Goal: Information Seeking & Learning: Learn about a topic

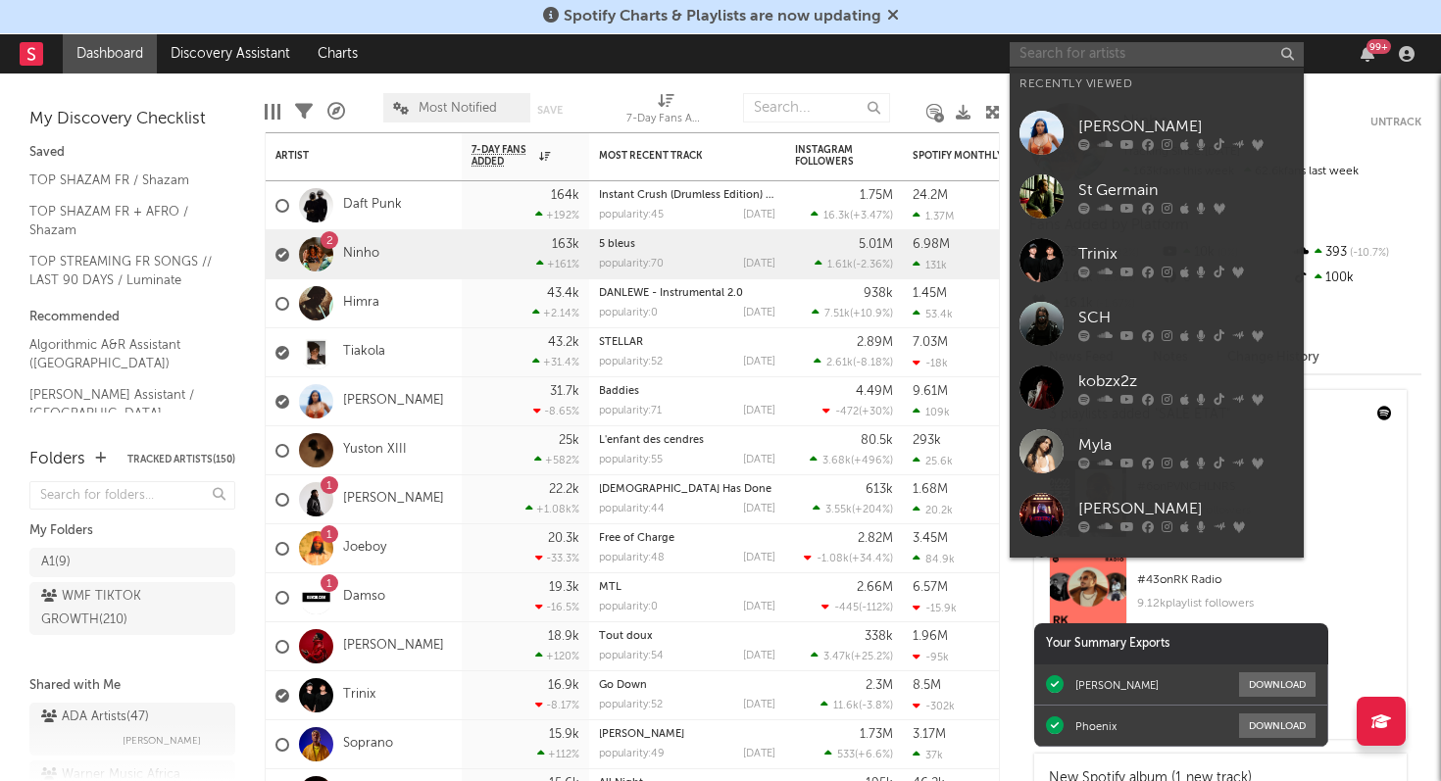
click at [1064, 52] on input "text" at bounding box center [1157, 54] width 294 height 25
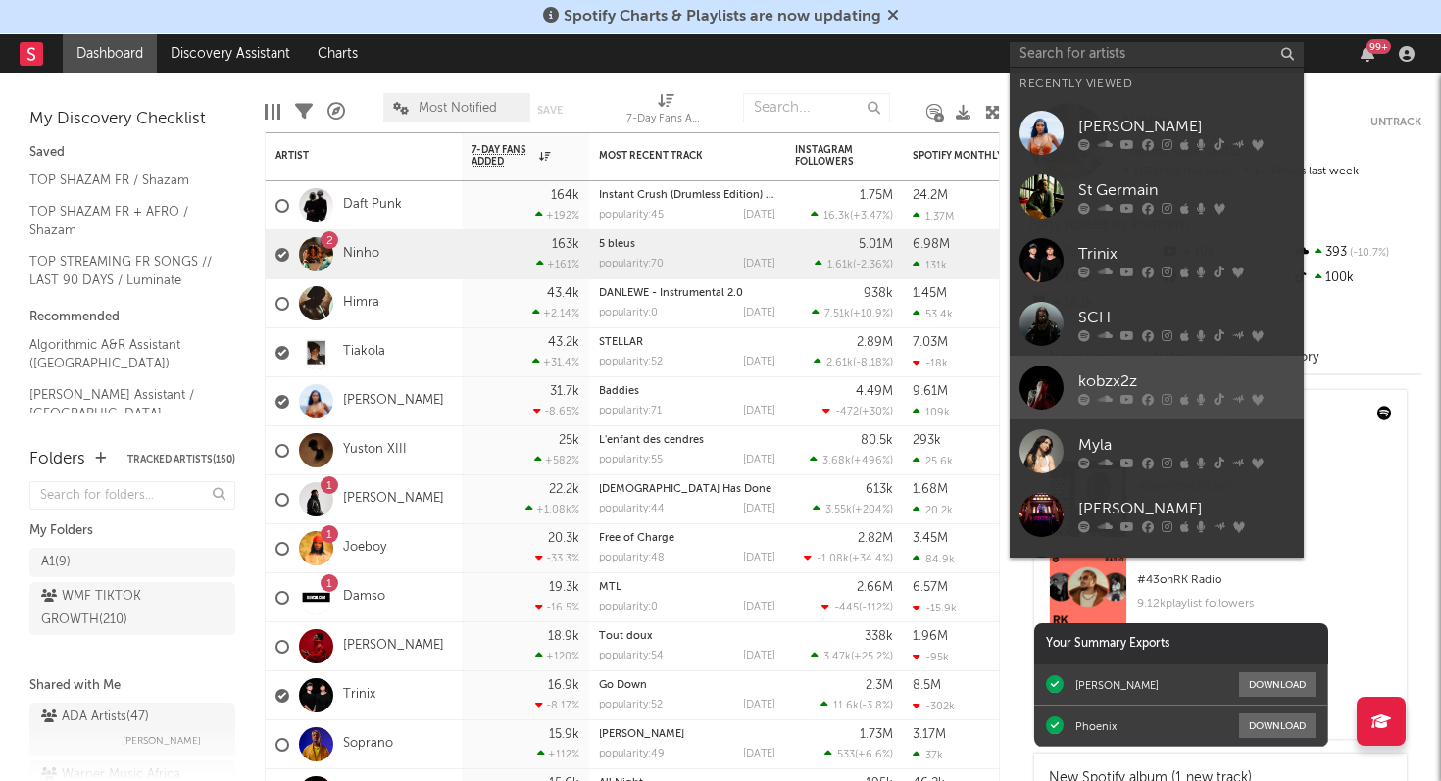
click at [1175, 387] on div "kobzx2z" at bounding box center [1186, 381] width 216 height 24
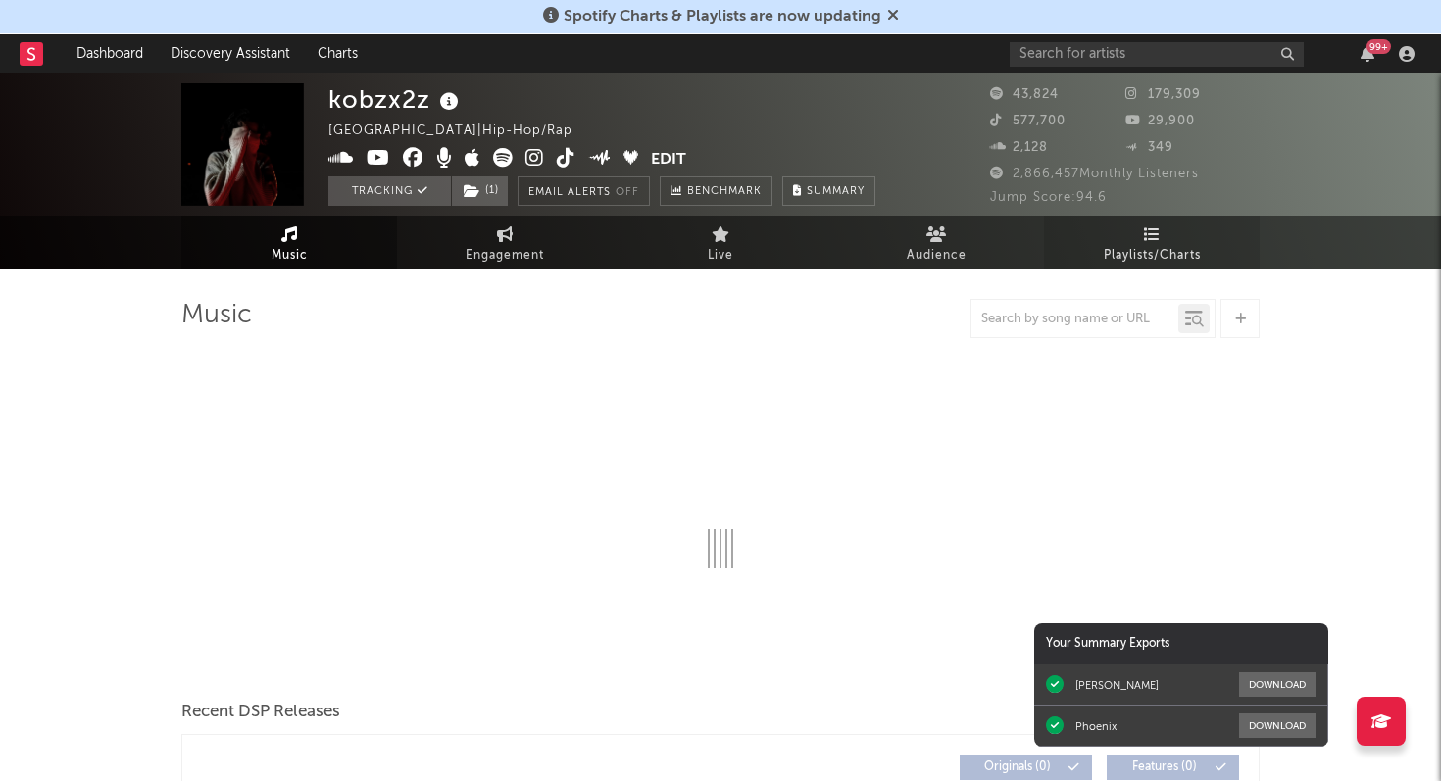
click at [1149, 245] on span "Playlists/Charts" at bounding box center [1152, 256] width 97 height 24
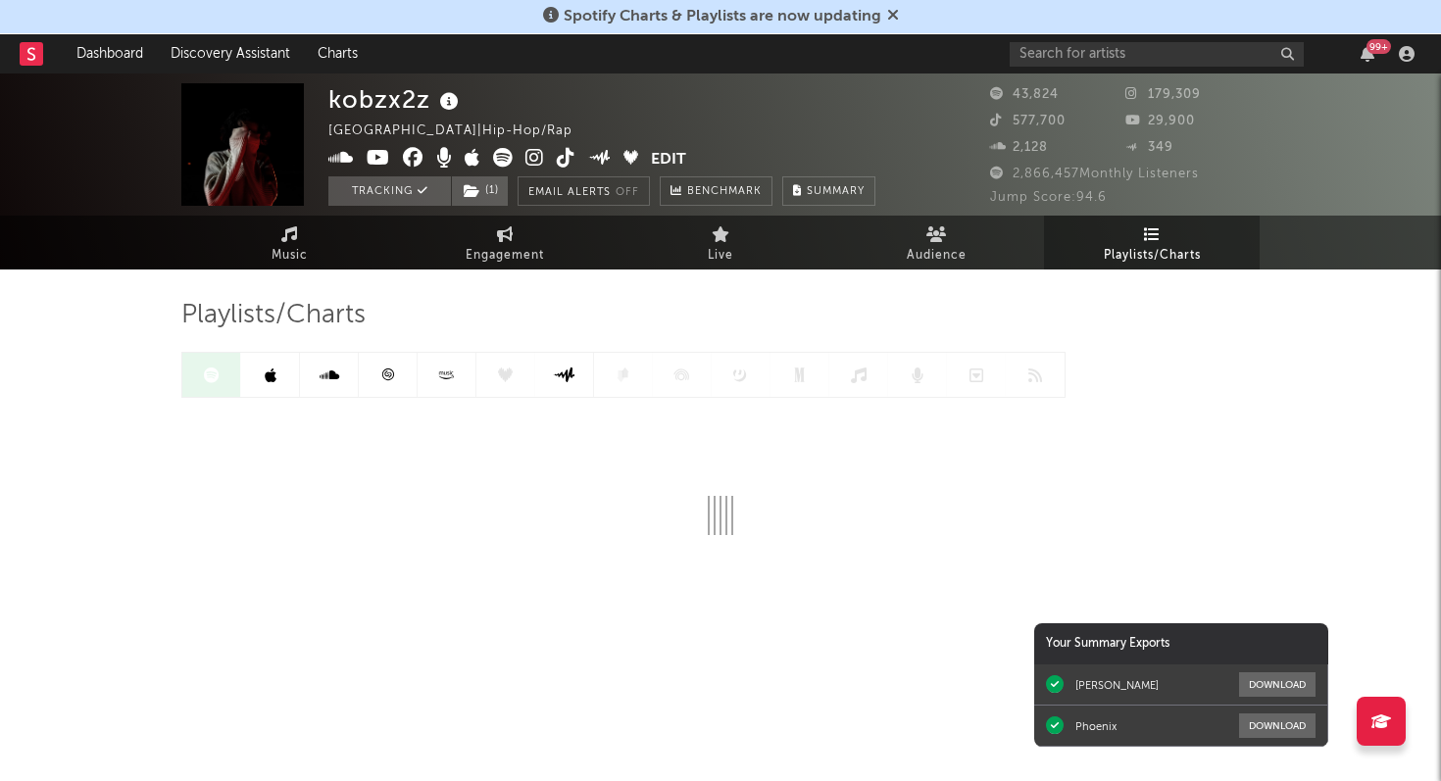
click at [449, 382] on link at bounding box center [447, 375] width 59 height 44
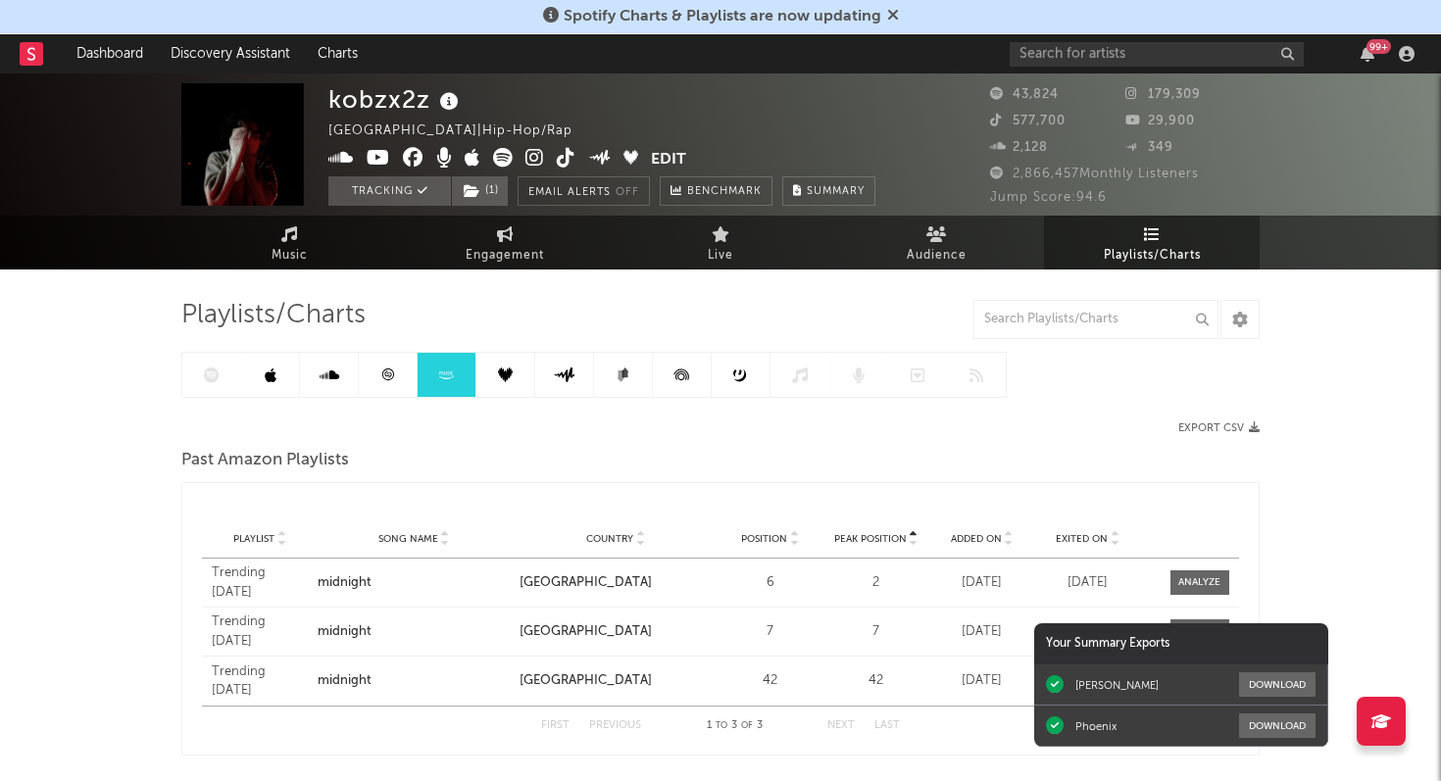
click at [378, 373] on link at bounding box center [388, 375] width 59 height 44
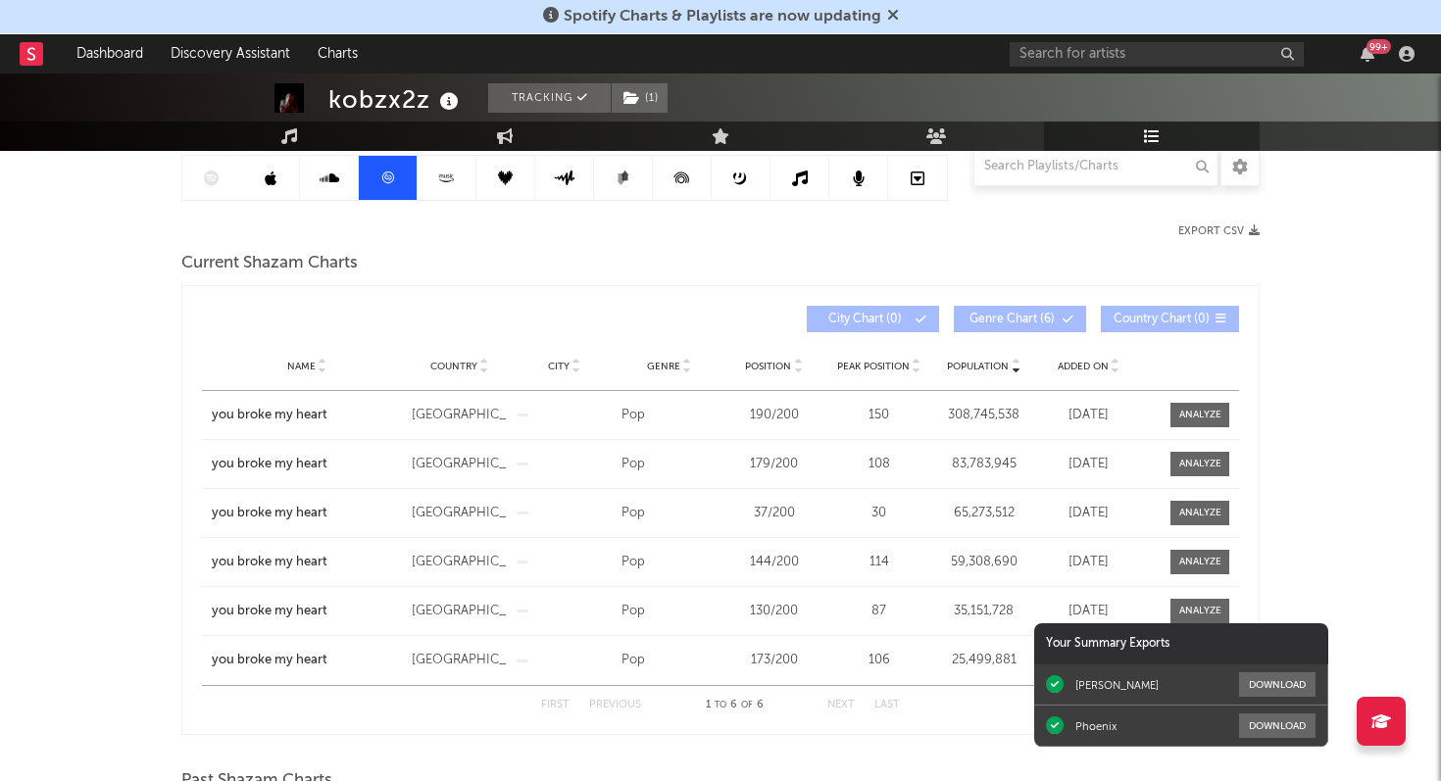
scroll to position [202, 0]
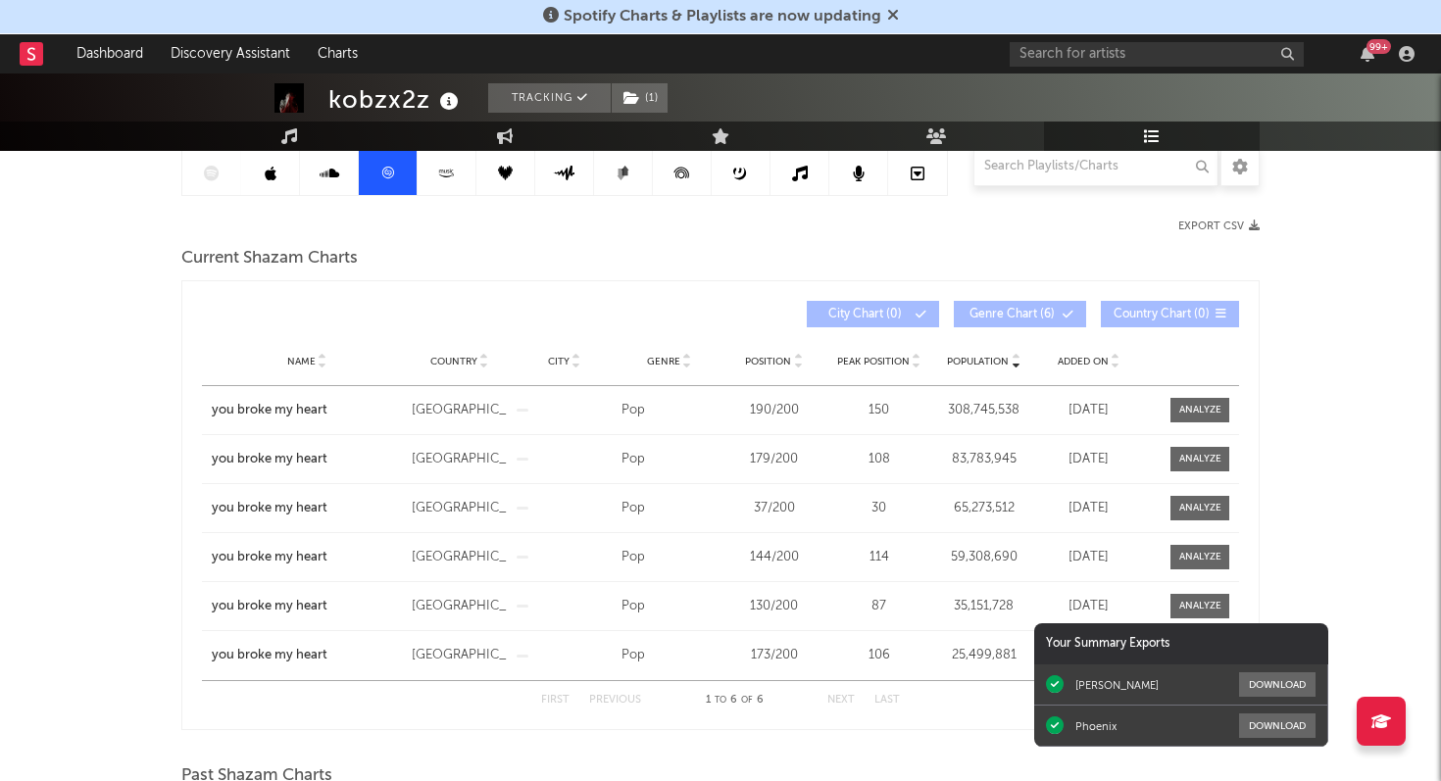
click at [1081, 356] on span "Added On" at bounding box center [1083, 362] width 51 height 12
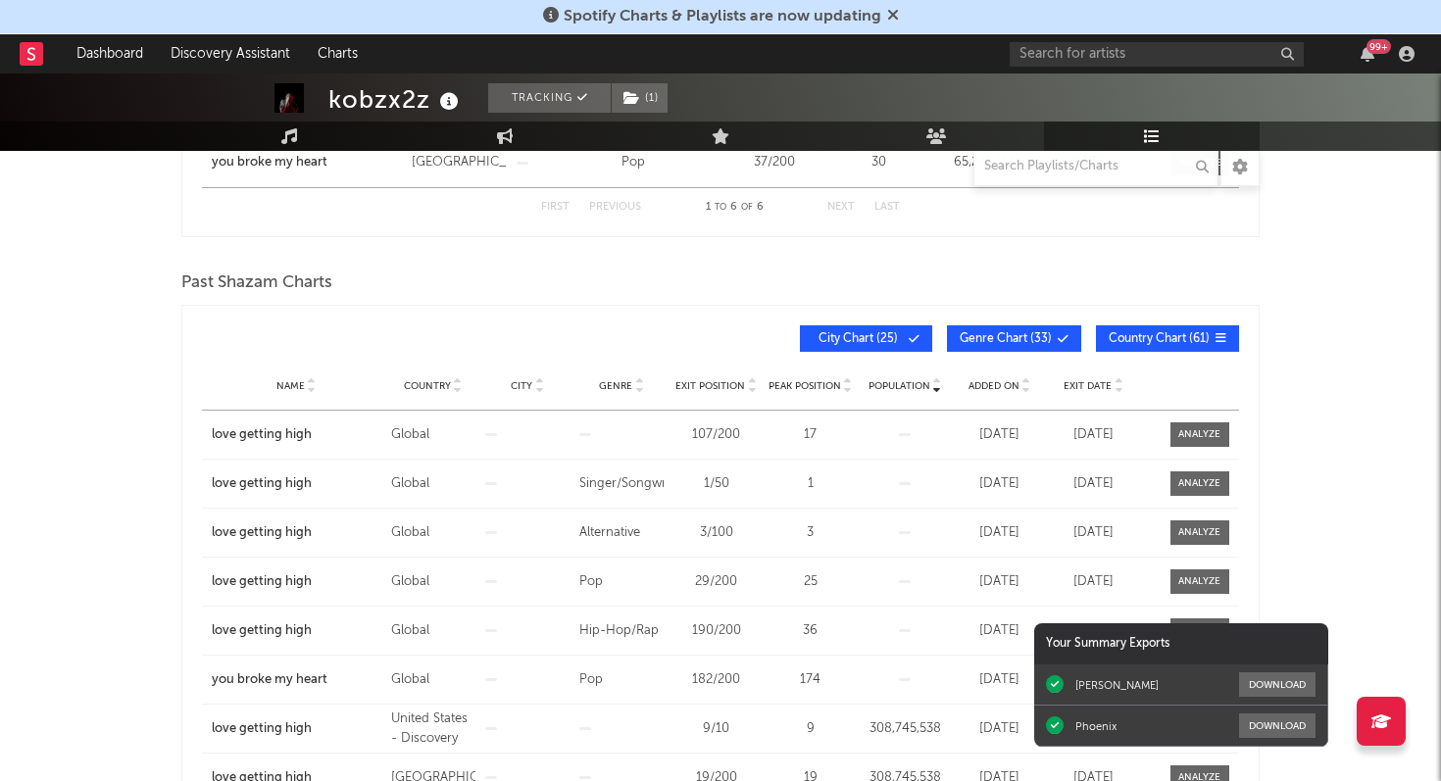
scroll to position [0, 0]
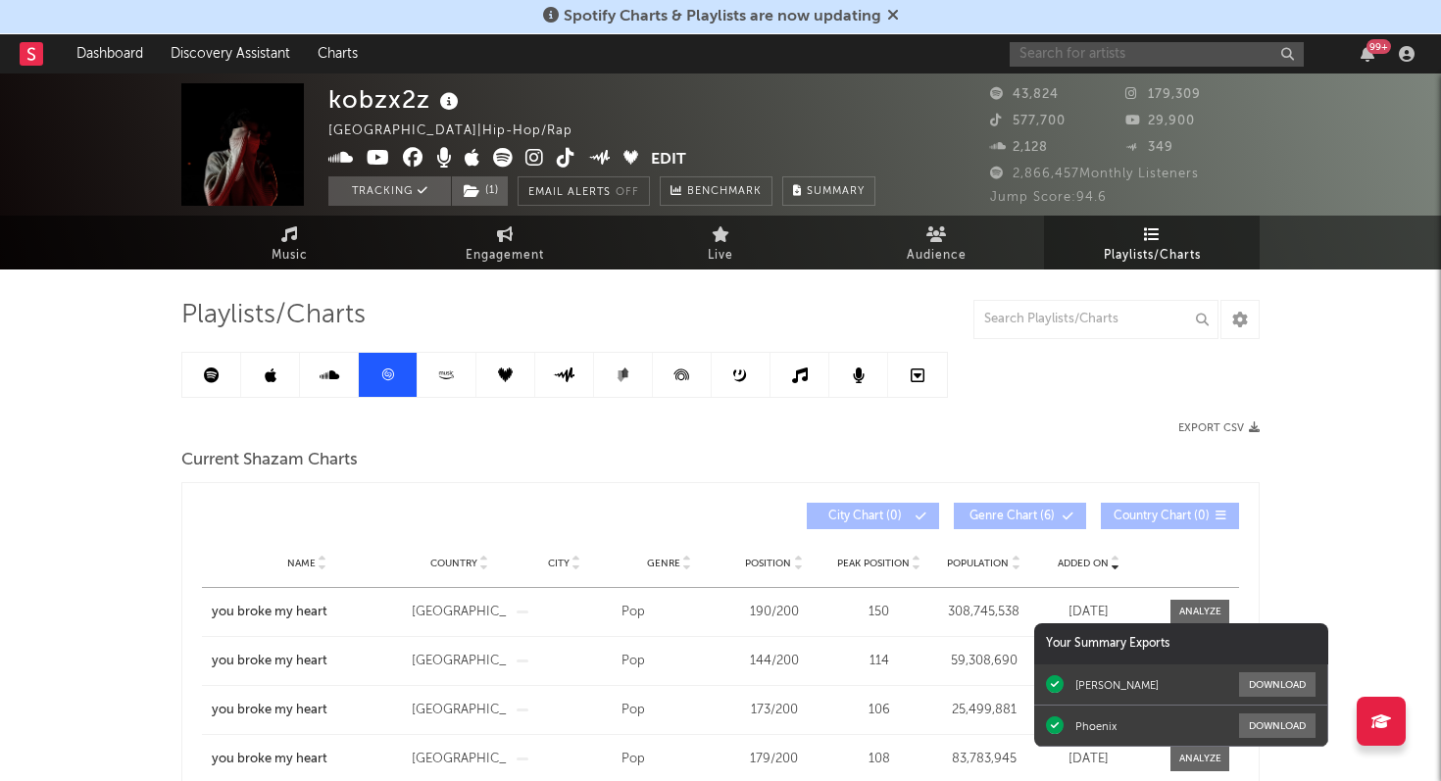
click at [1090, 54] on input "text" at bounding box center [1157, 54] width 294 height 25
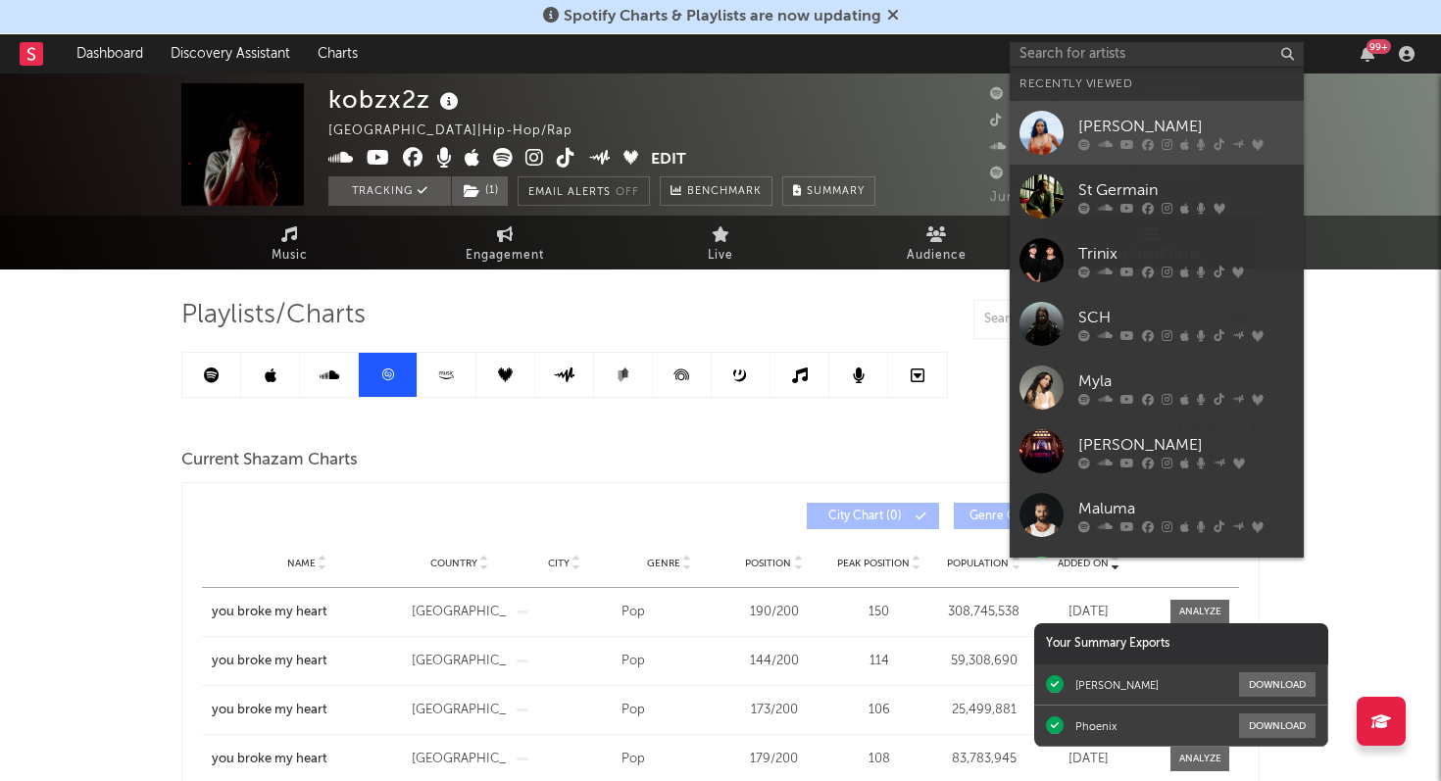
click at [1125, 132] on div "[PERSON_NAME]" at bounding box center [1186, 127] width 216 height 24
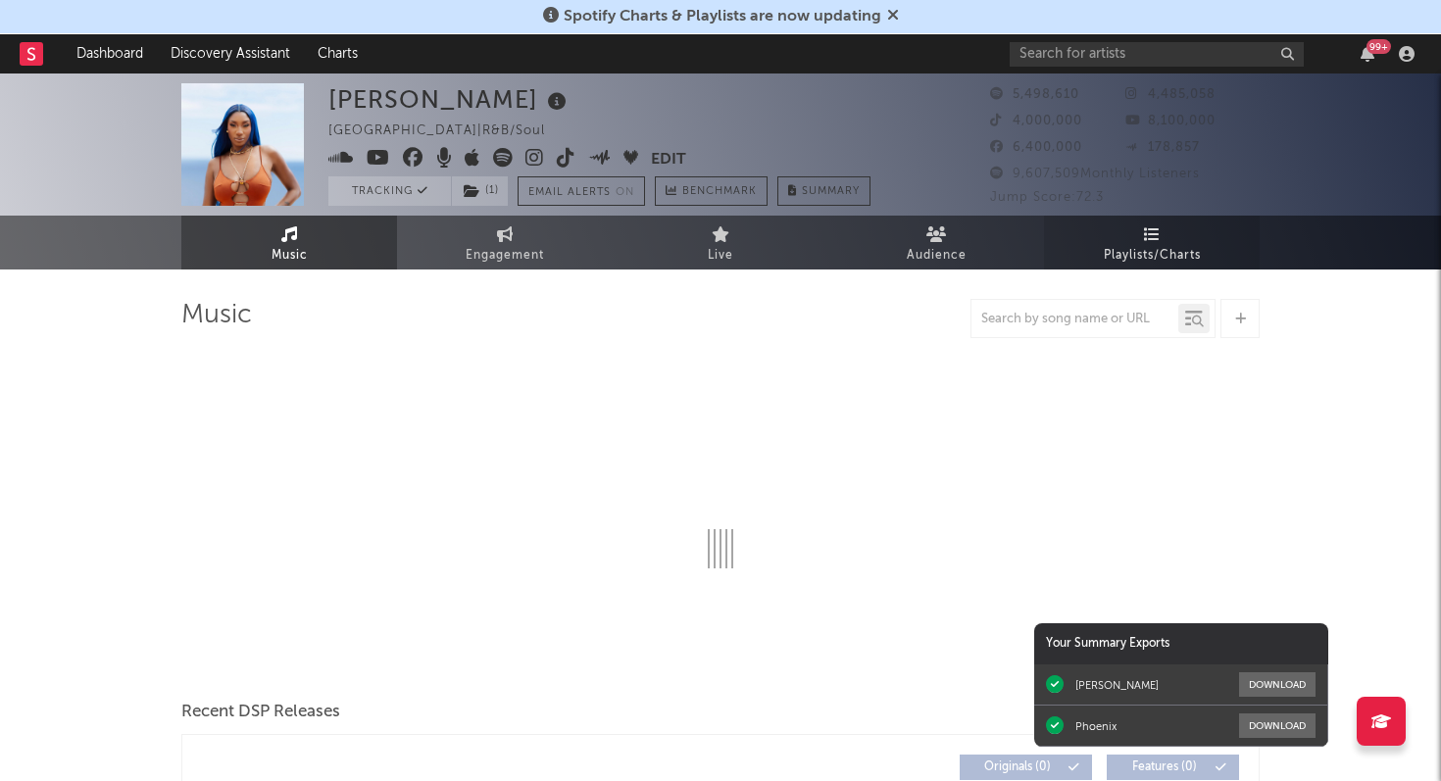
click at [1146, 240] on icon at bounding box center [1152, 234] width 17 height 16
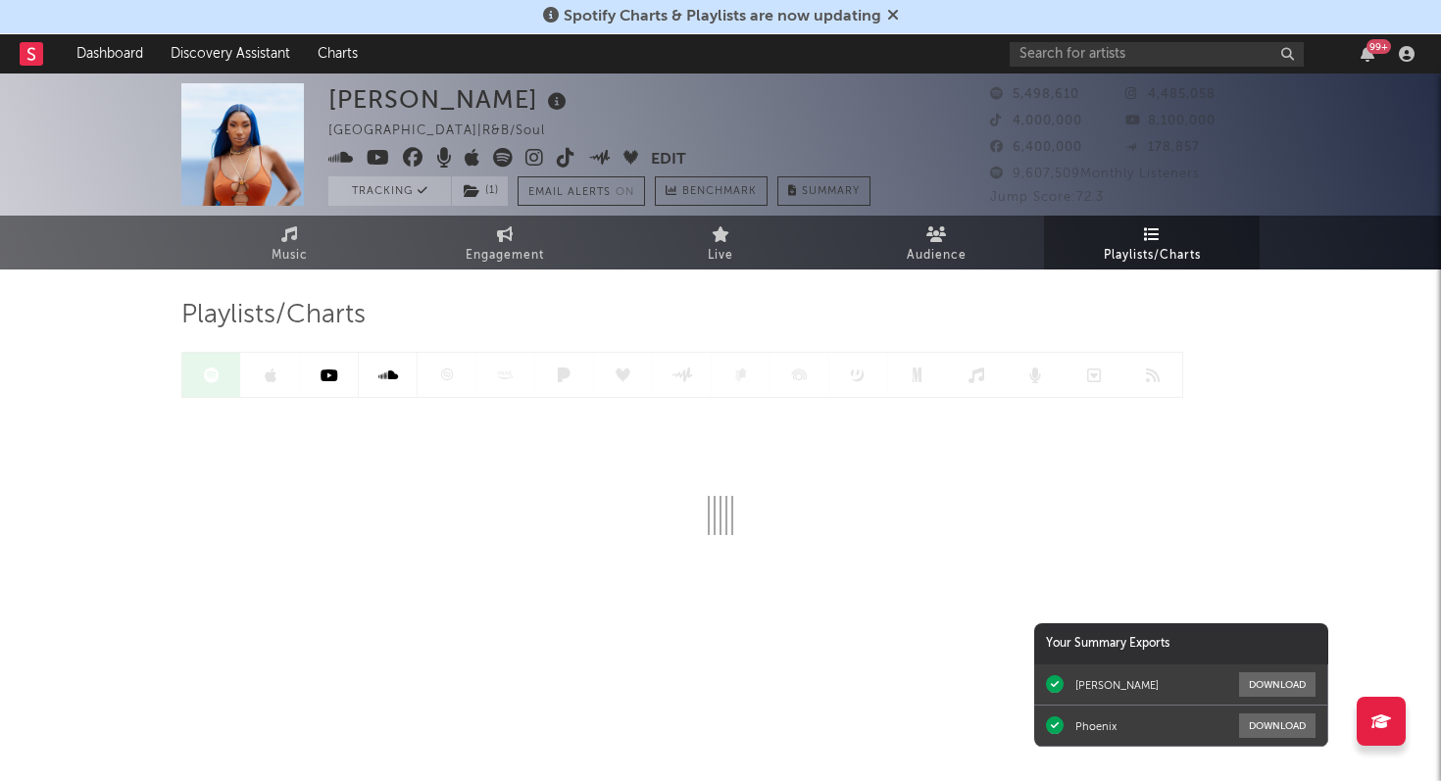
click at [440, 372] on div at bounding box center [682, 375] width 1002 height 46
click at [440, 372] on icon at bounding box center [446, 375] width 15 height 15
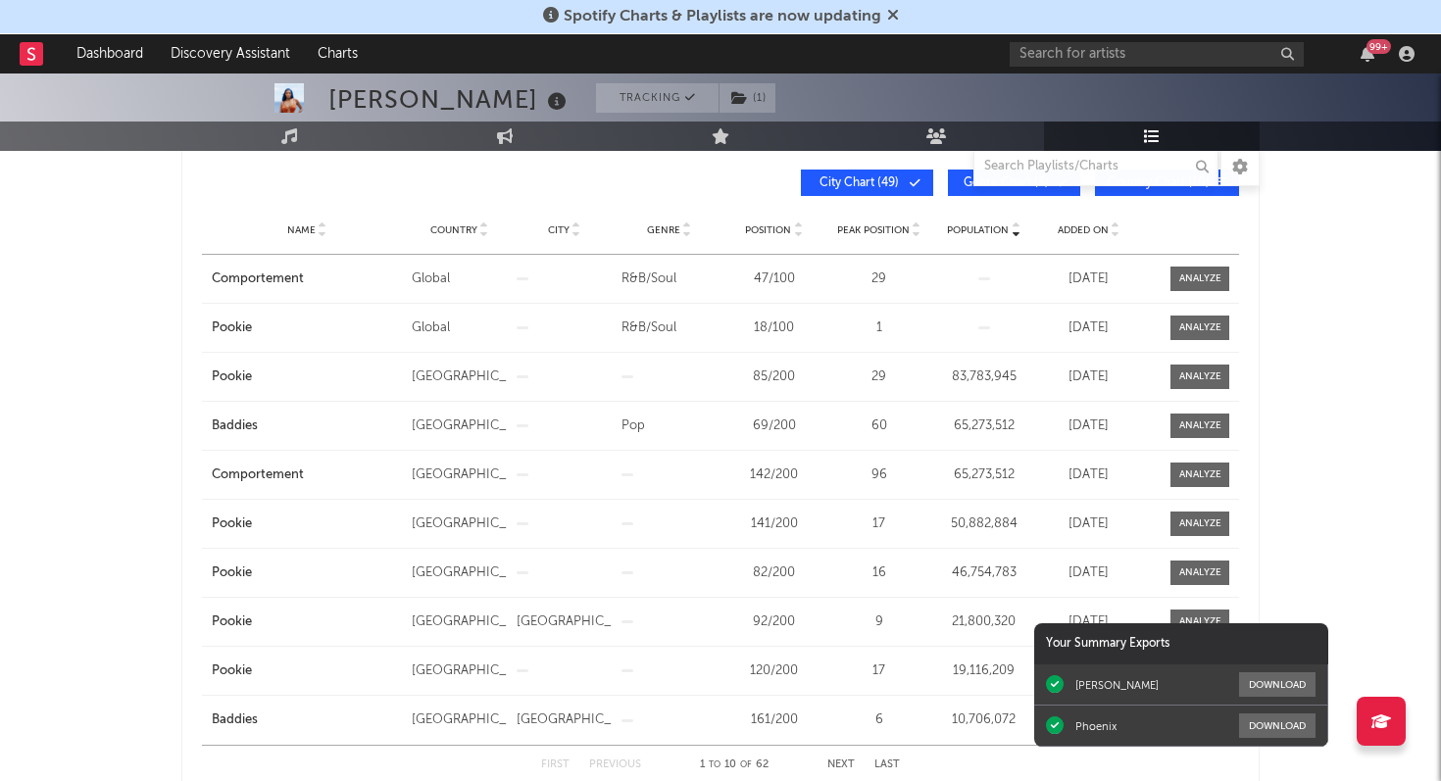
scroll to position [310, 0]
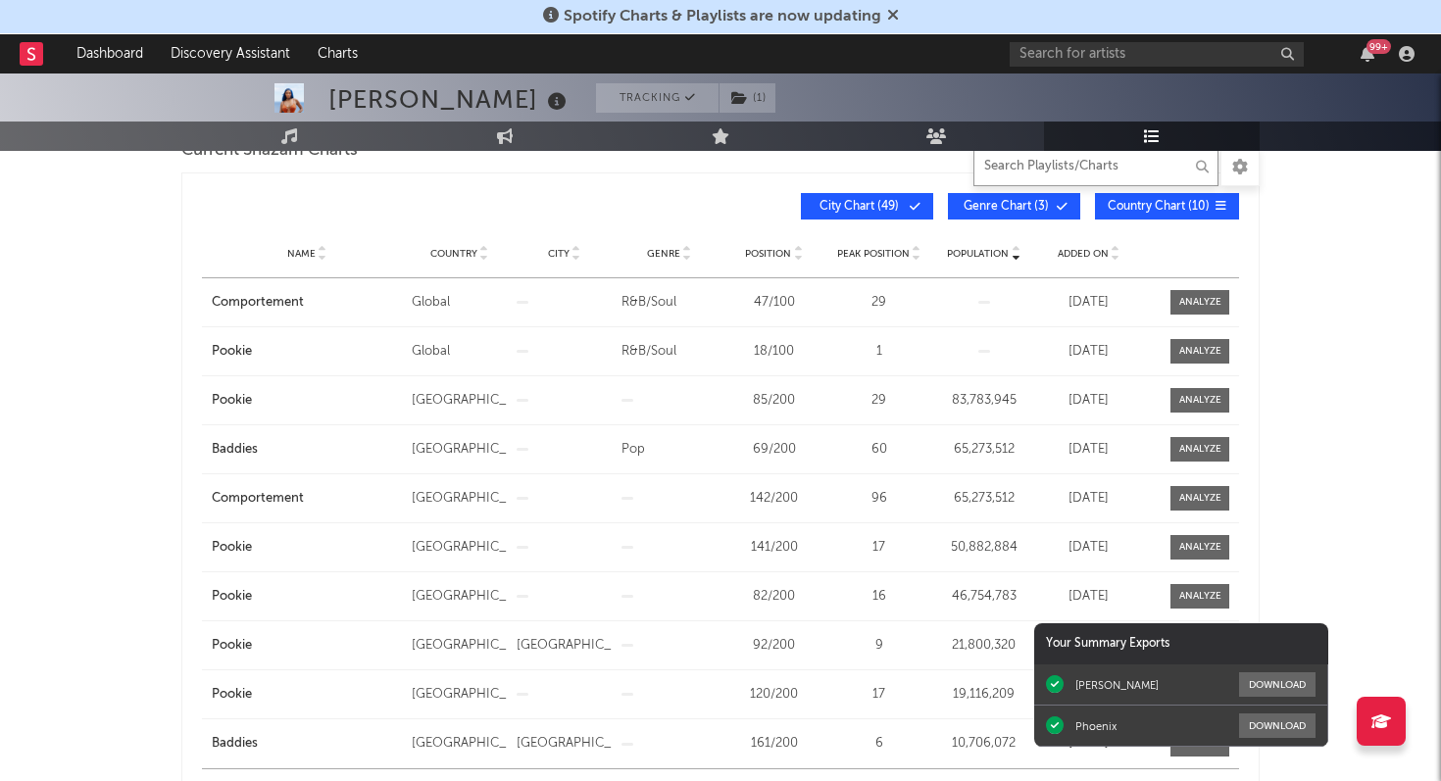
click at [1042, 168] on input "text" at bounding box center [1095, 166] width 245 height 39
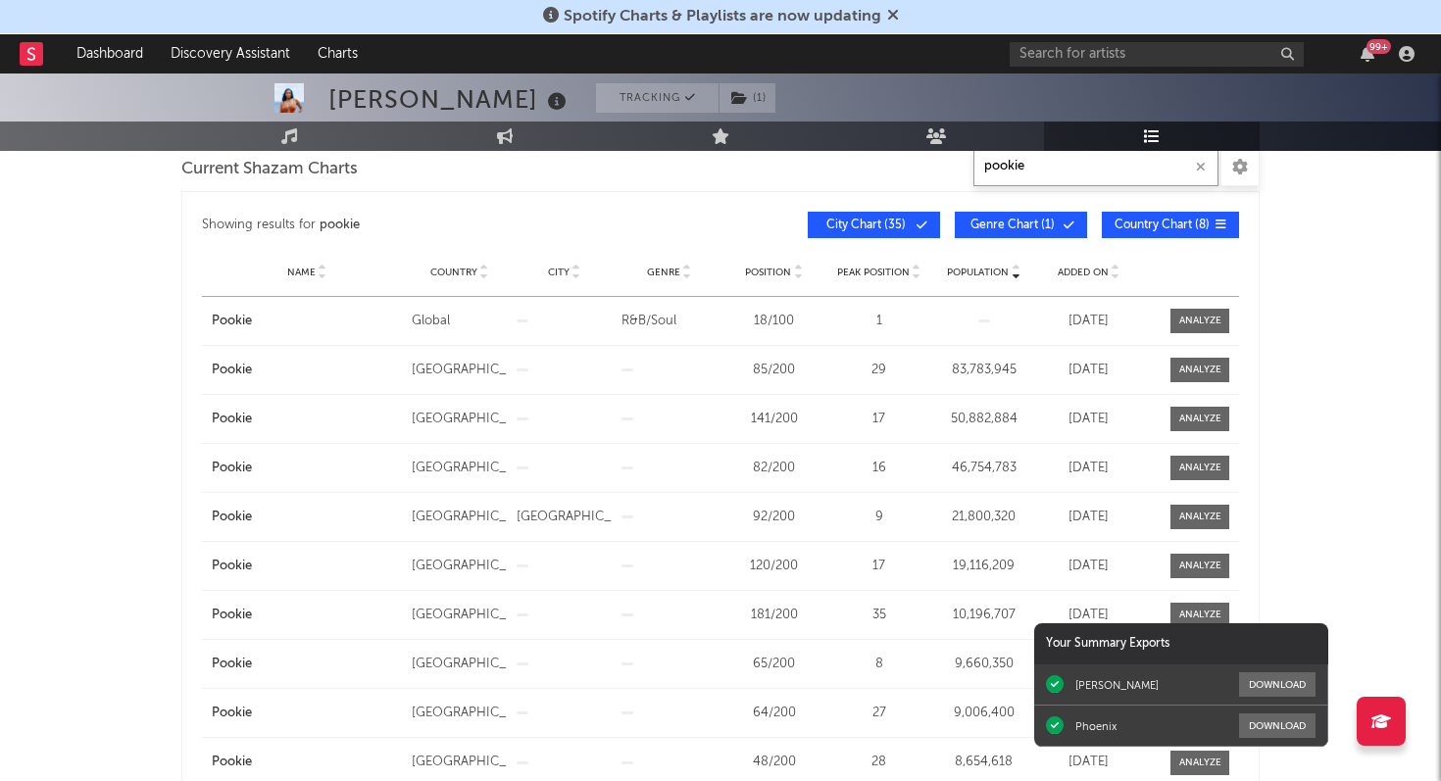
scroll to position [284, 0]
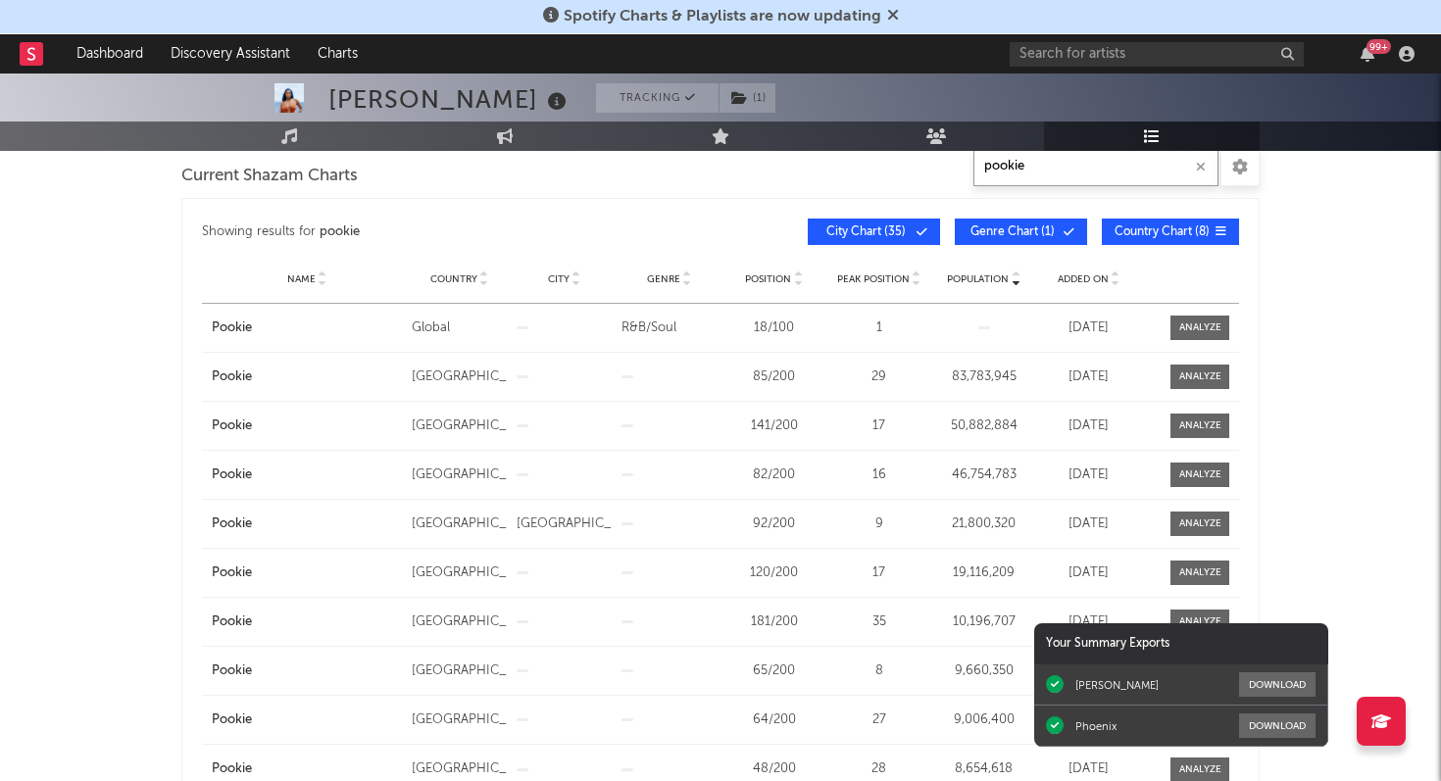
type input "pookie"
click at [1078, 277] on span "Added On" at bounding box center [1083, 279] width 51 height 12
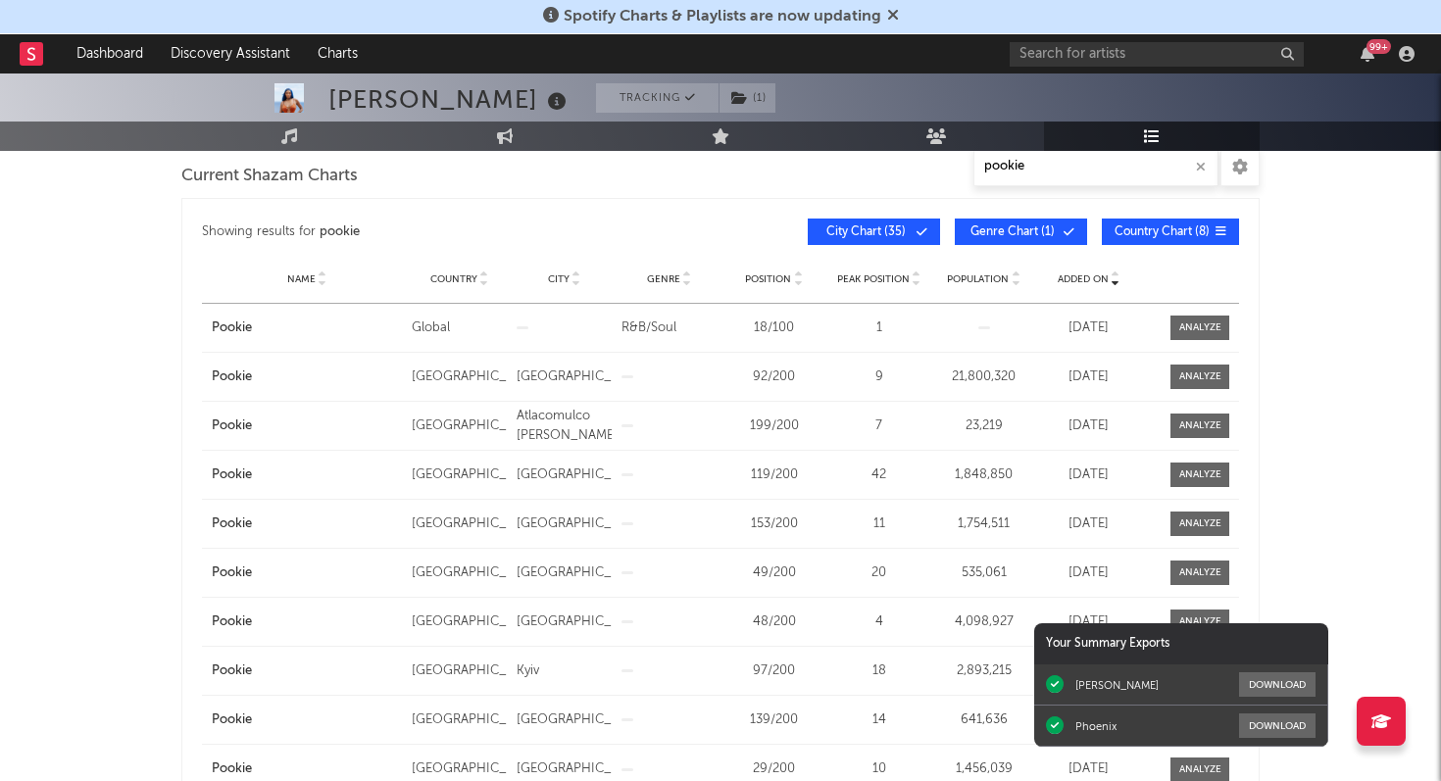
click at [1011, 232] on span "Genre Chart ( 1 )" at bounding box center [1012, 232] width 90 height 12
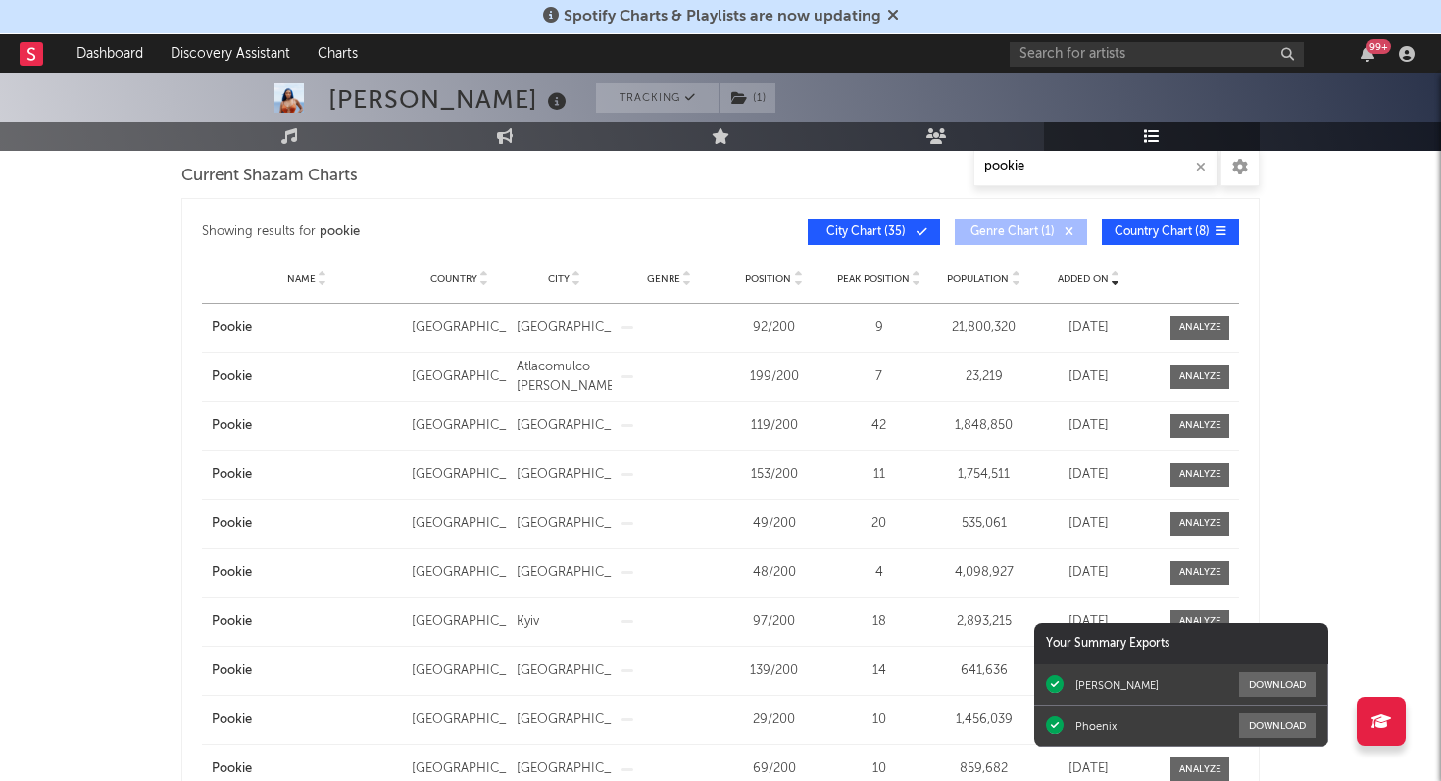
click at [862, 224] on button "City Chart ( 35 )" at bounding box center [874, 232] width 132 height 26
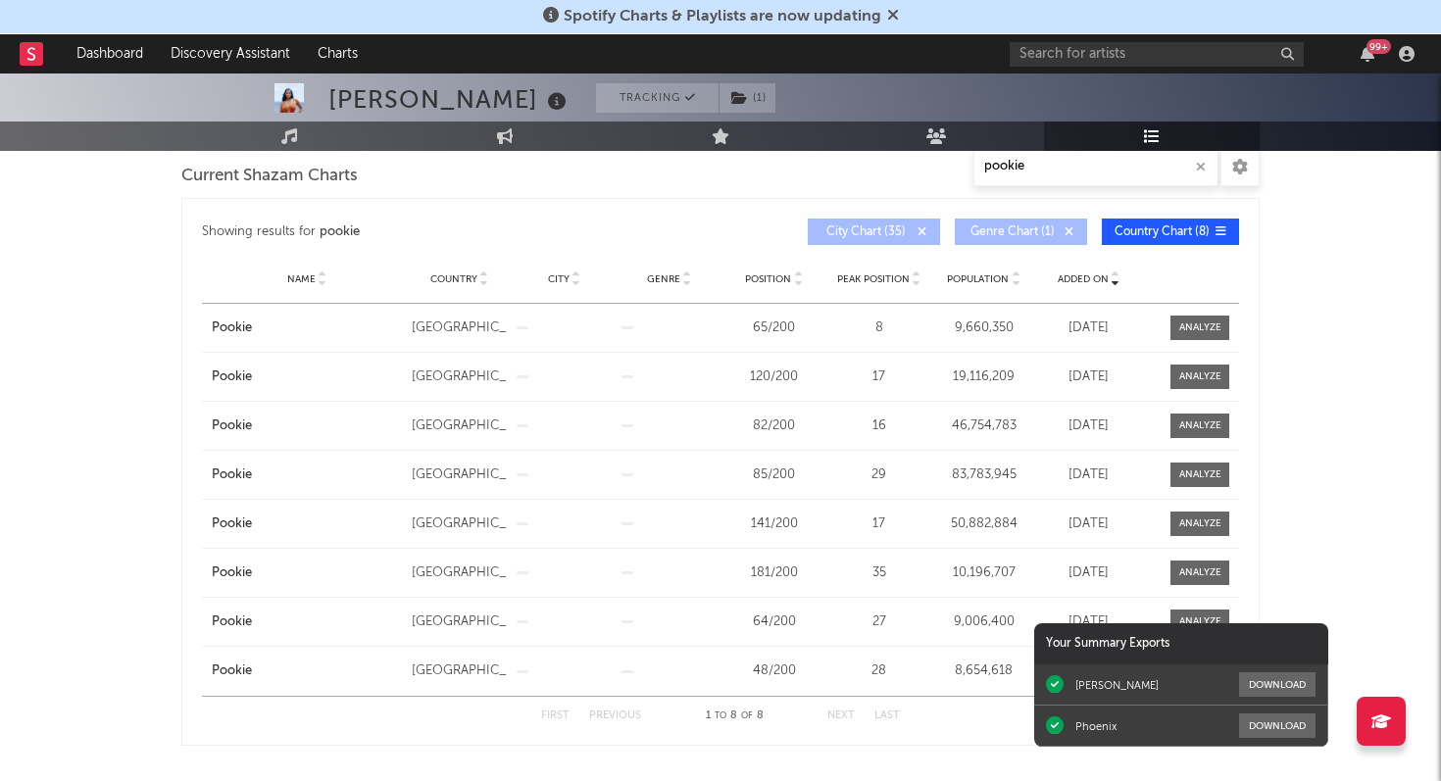
click at [782, 273] on span "Position" at bounding box center [768, 279] width 46 height 12
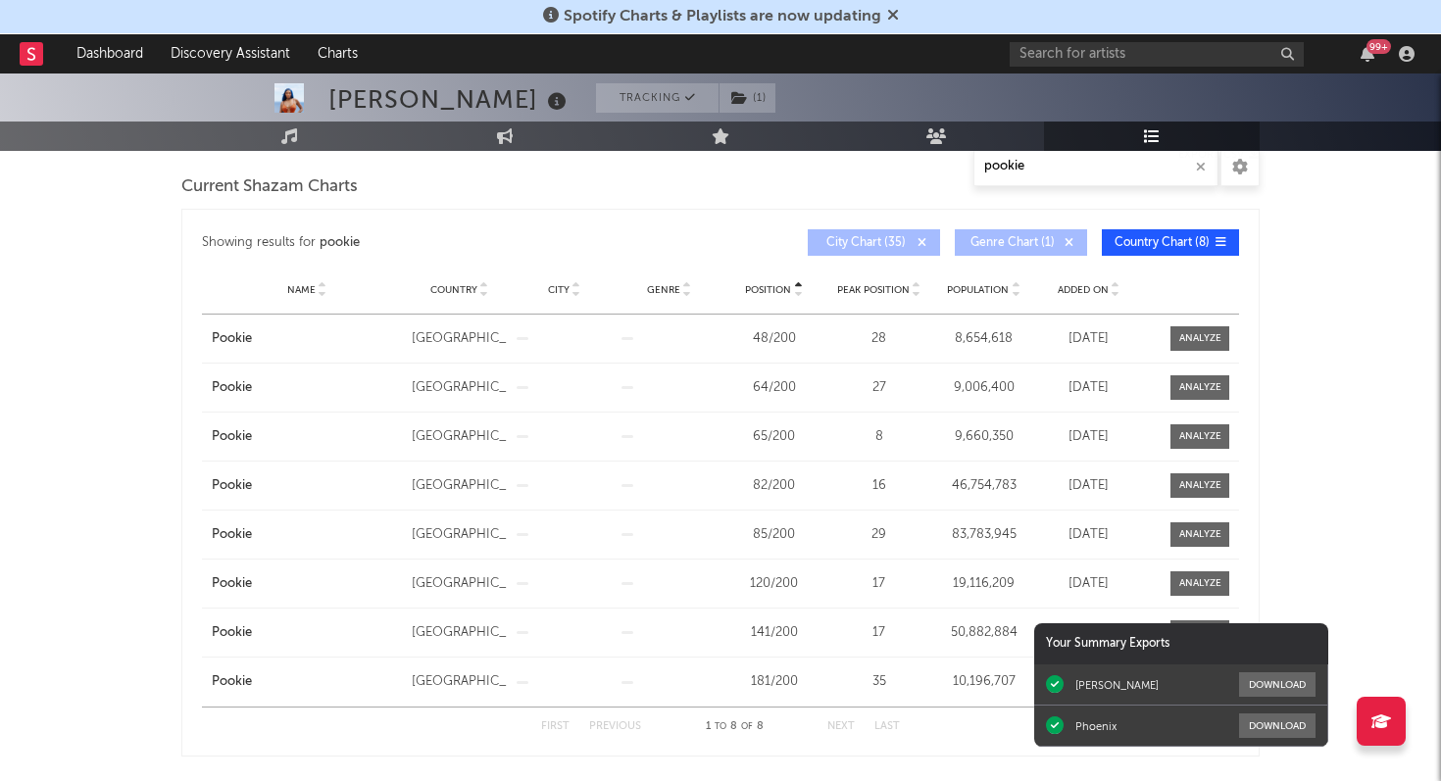
scroll to position [271, 0]
click at [1369, 57] on icon "button" at bounding box center [1367, 54] width 14 height 16
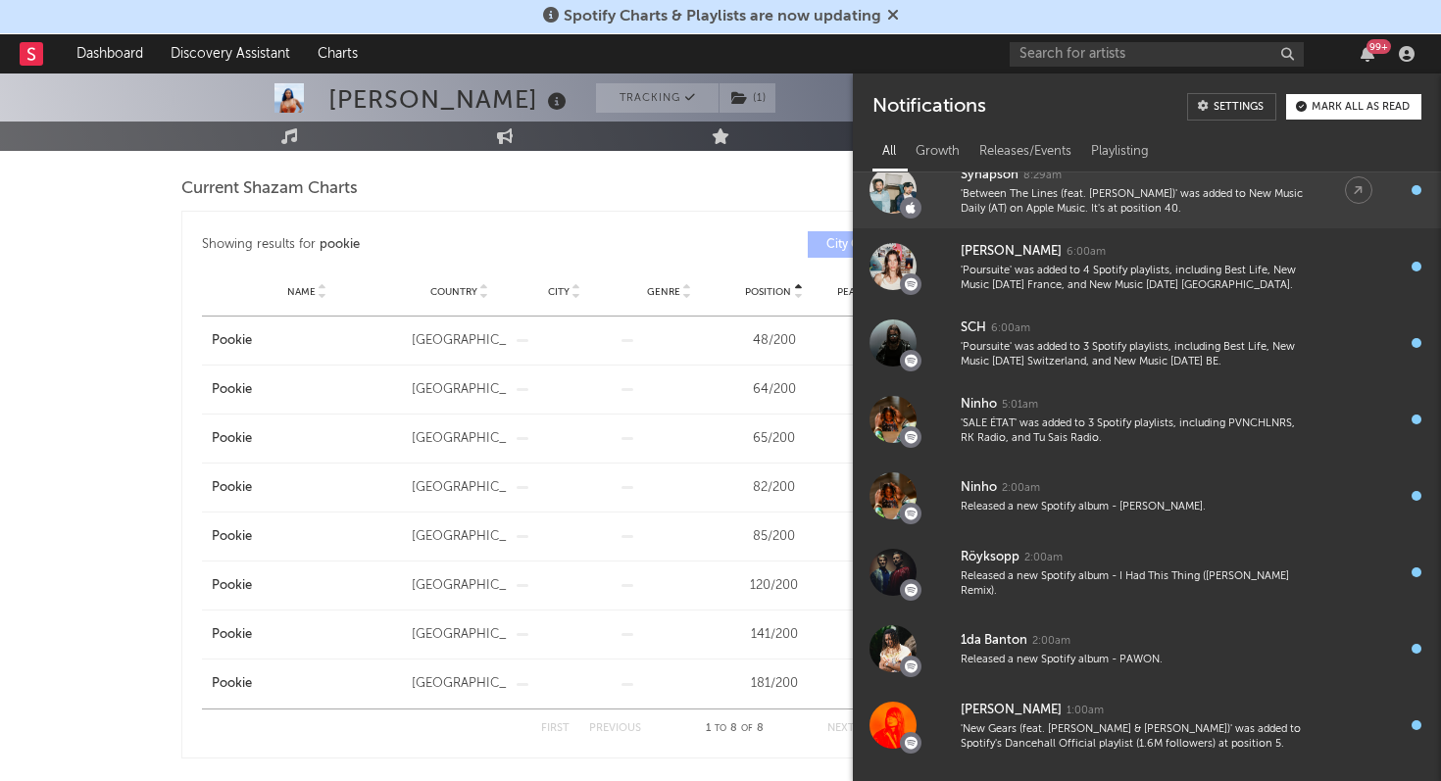
scroll to position [0, 0]
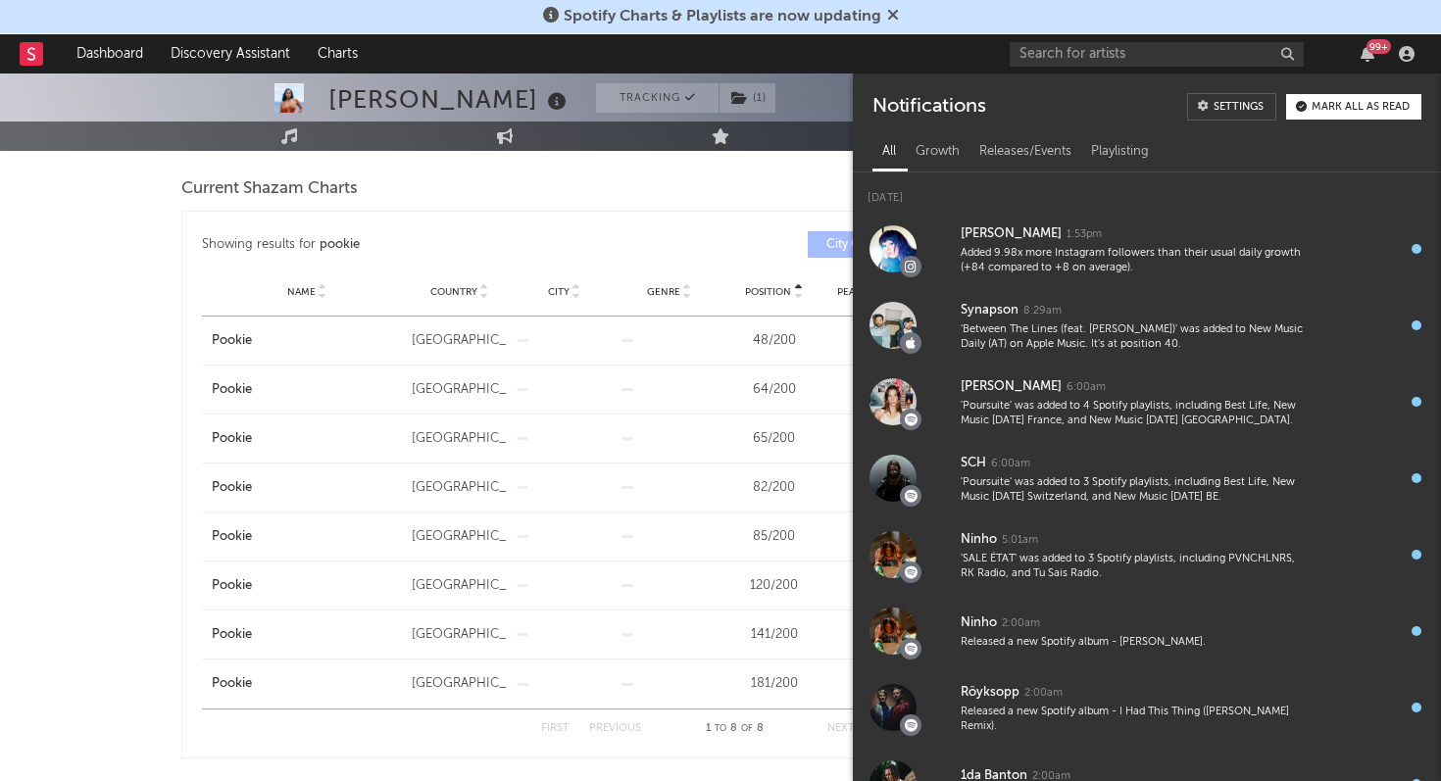
click at [78, 369] on div "[PERSON_NAME] Tracking ( 1 ) [GEOGRAPHIC_DATA] | R&B/Soul Edit Tracking ( 1 ) E…" at bounding box center [720, 696] width 1441 height 1788
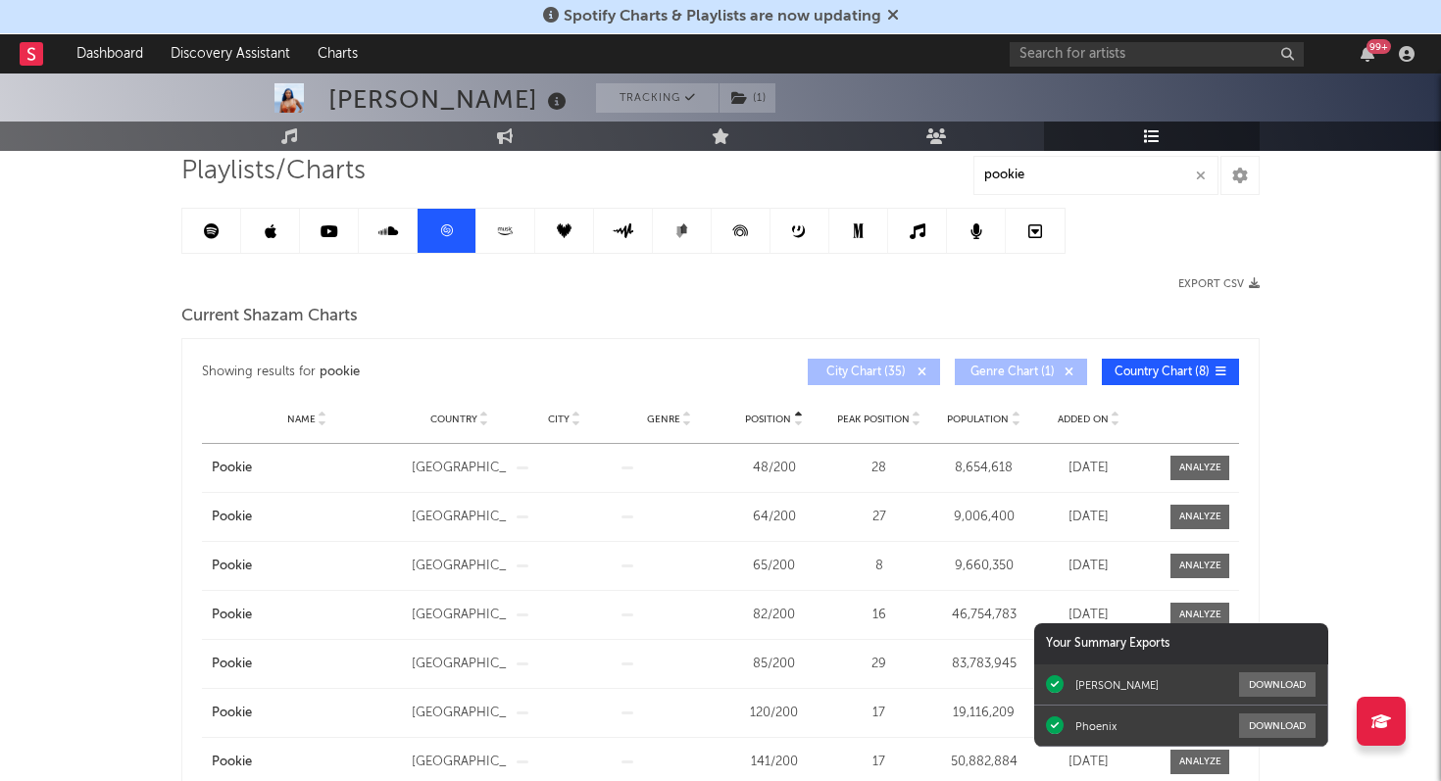
scroll to position [109, 0]
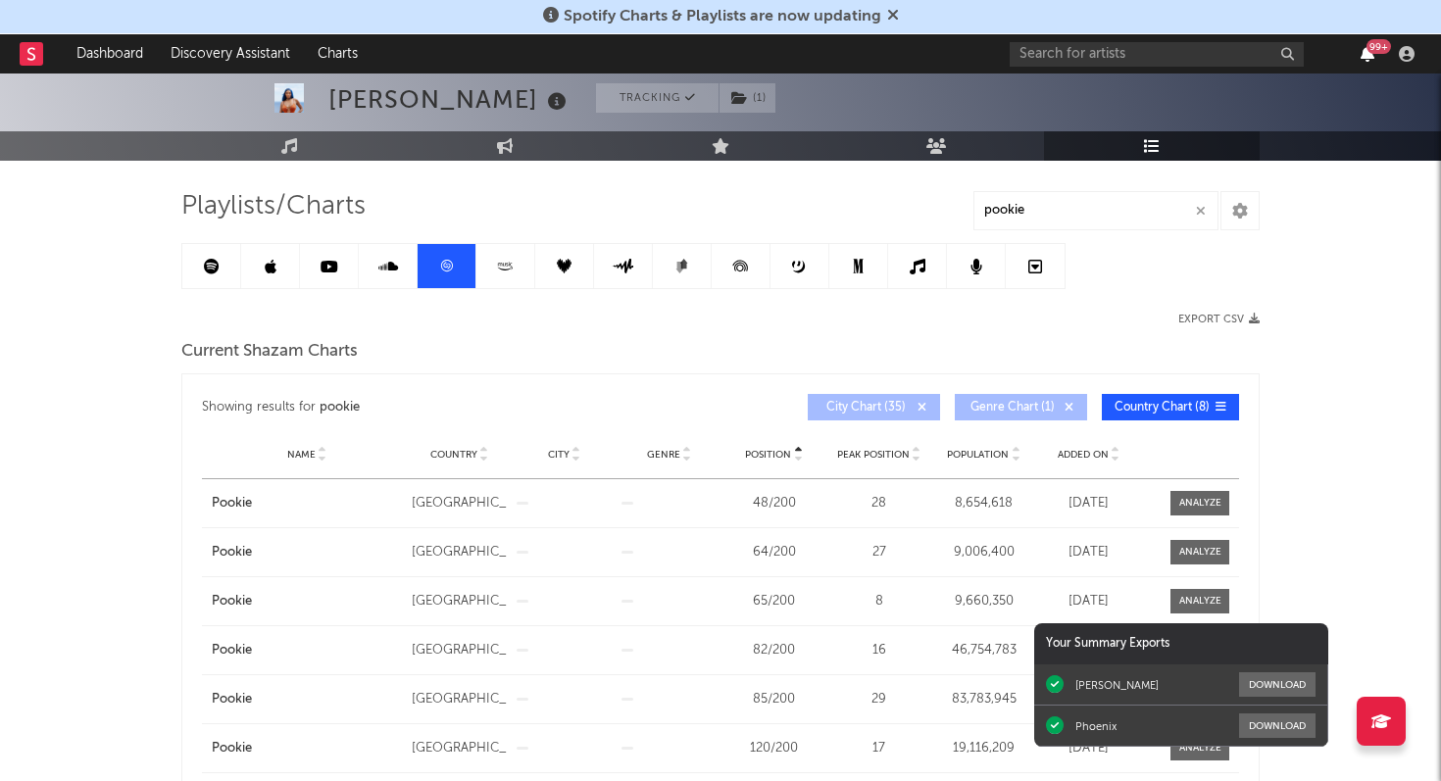
click at [1367, 52] on icon "button" at bounding box center [1367, 54] width 14 height 16
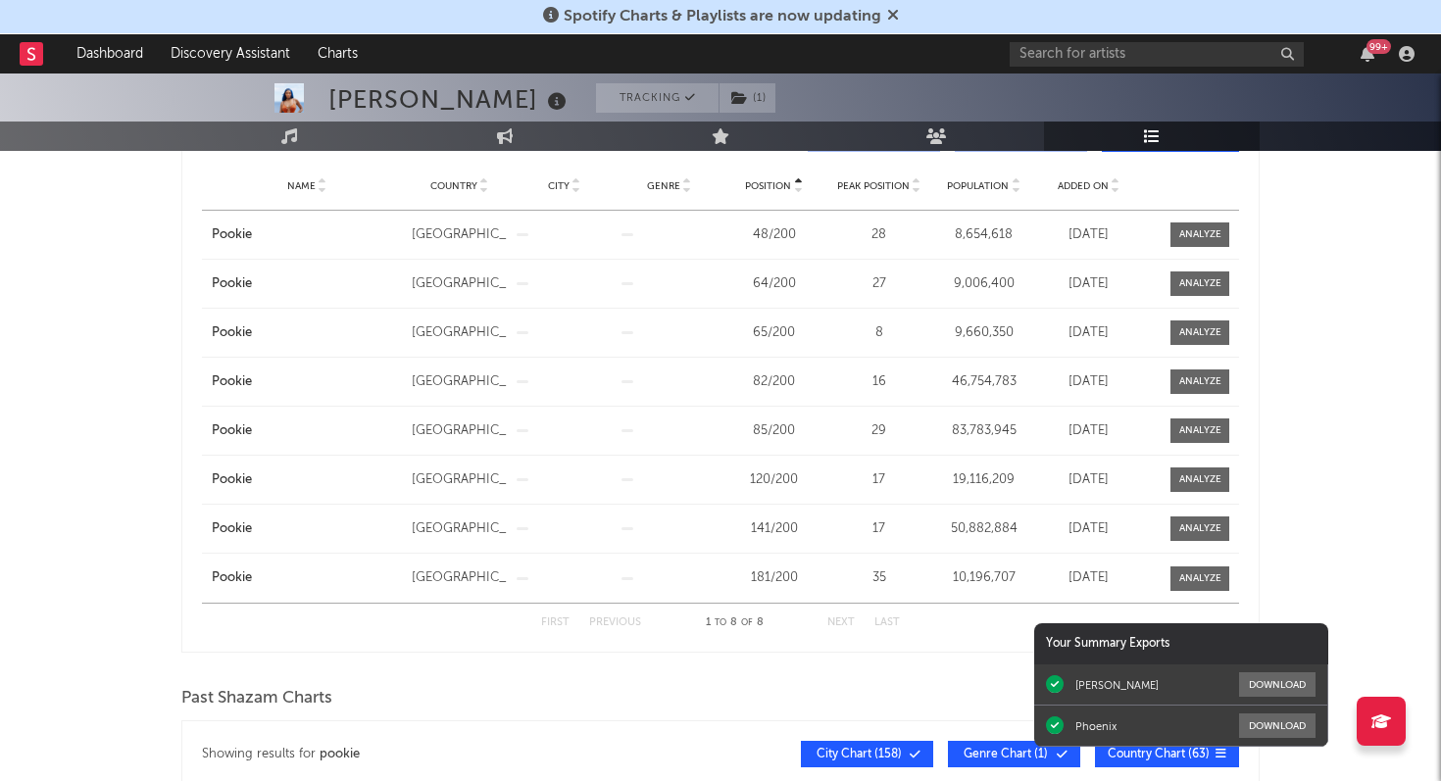
scroll to position [0, 0]
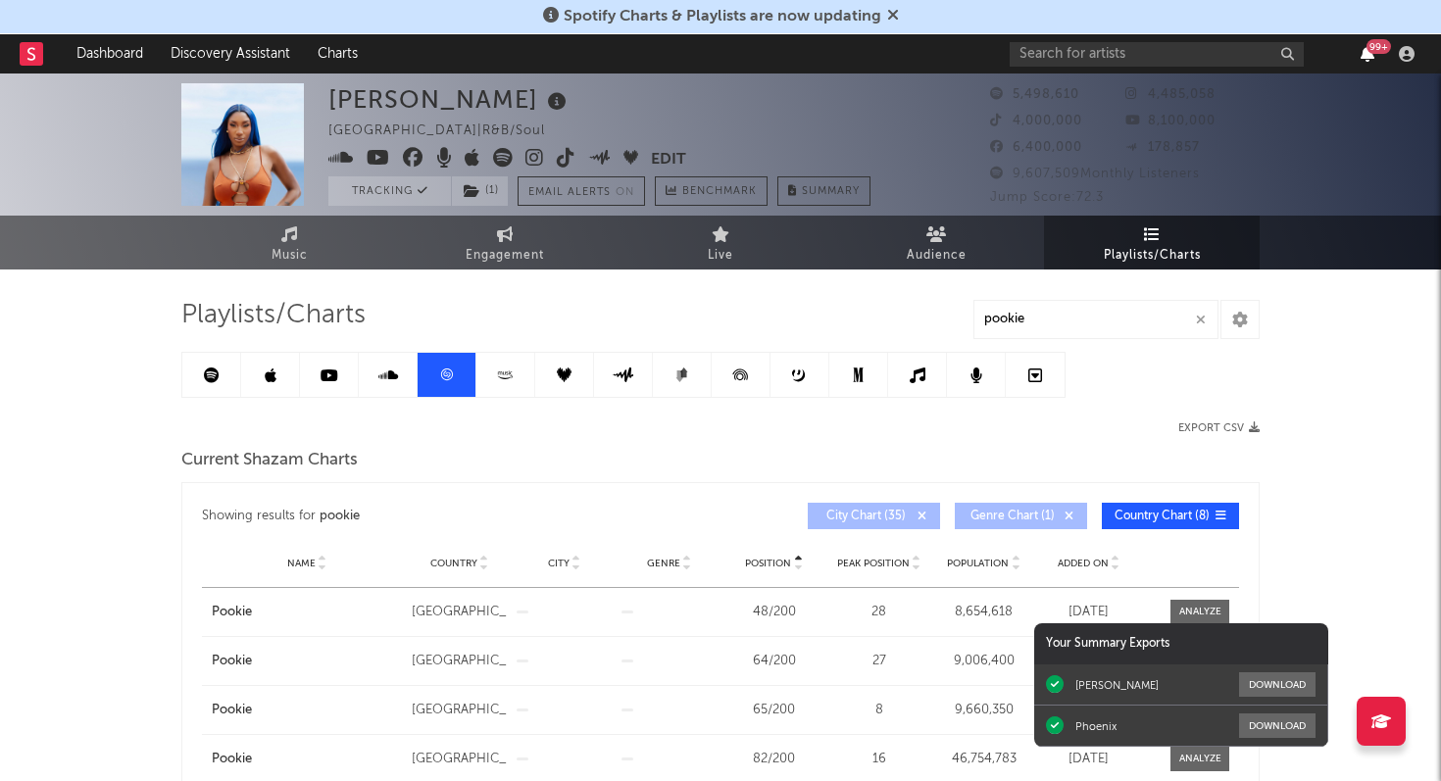
click at [1370, 60] on icon "button" at bounding box center [1367, 54] width 14 height 16
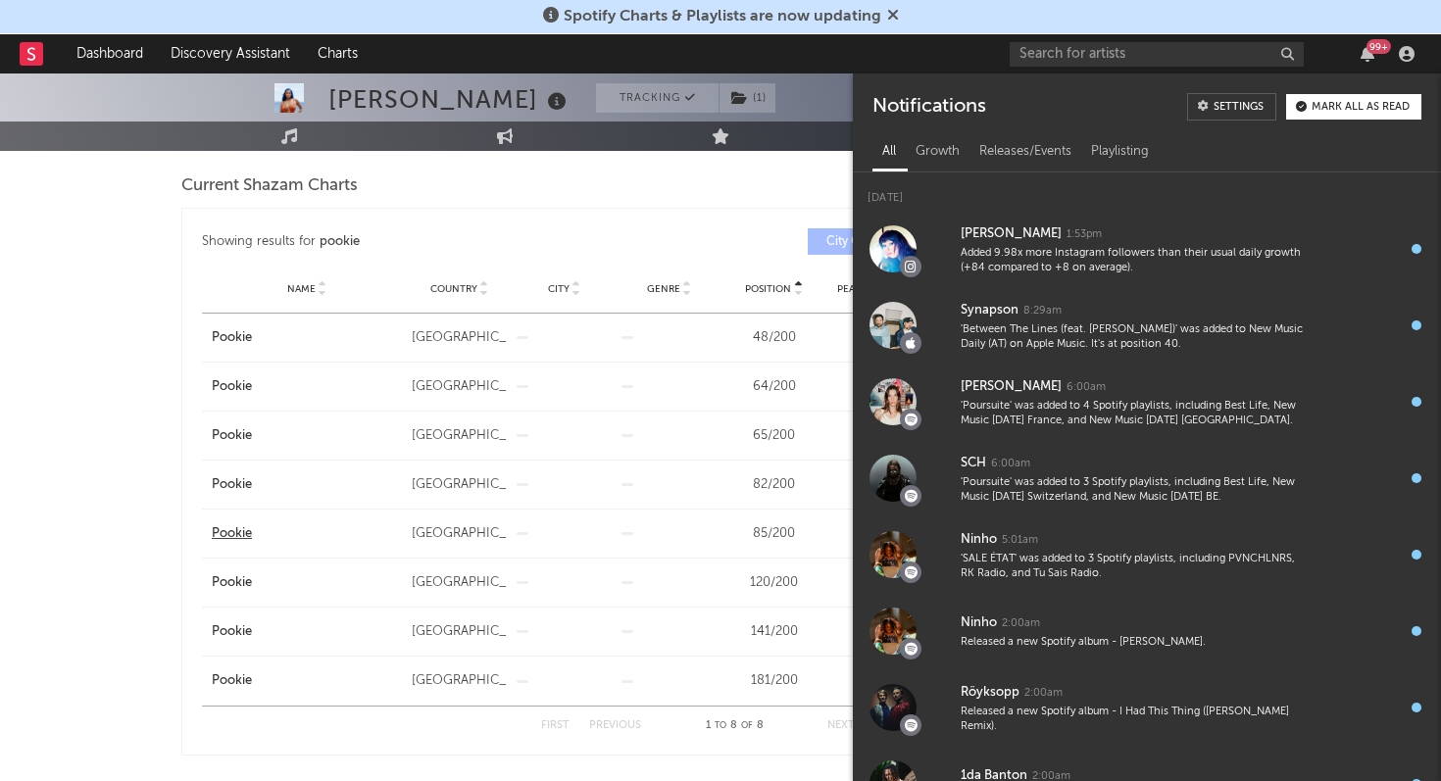
scroll to position [307, 0]
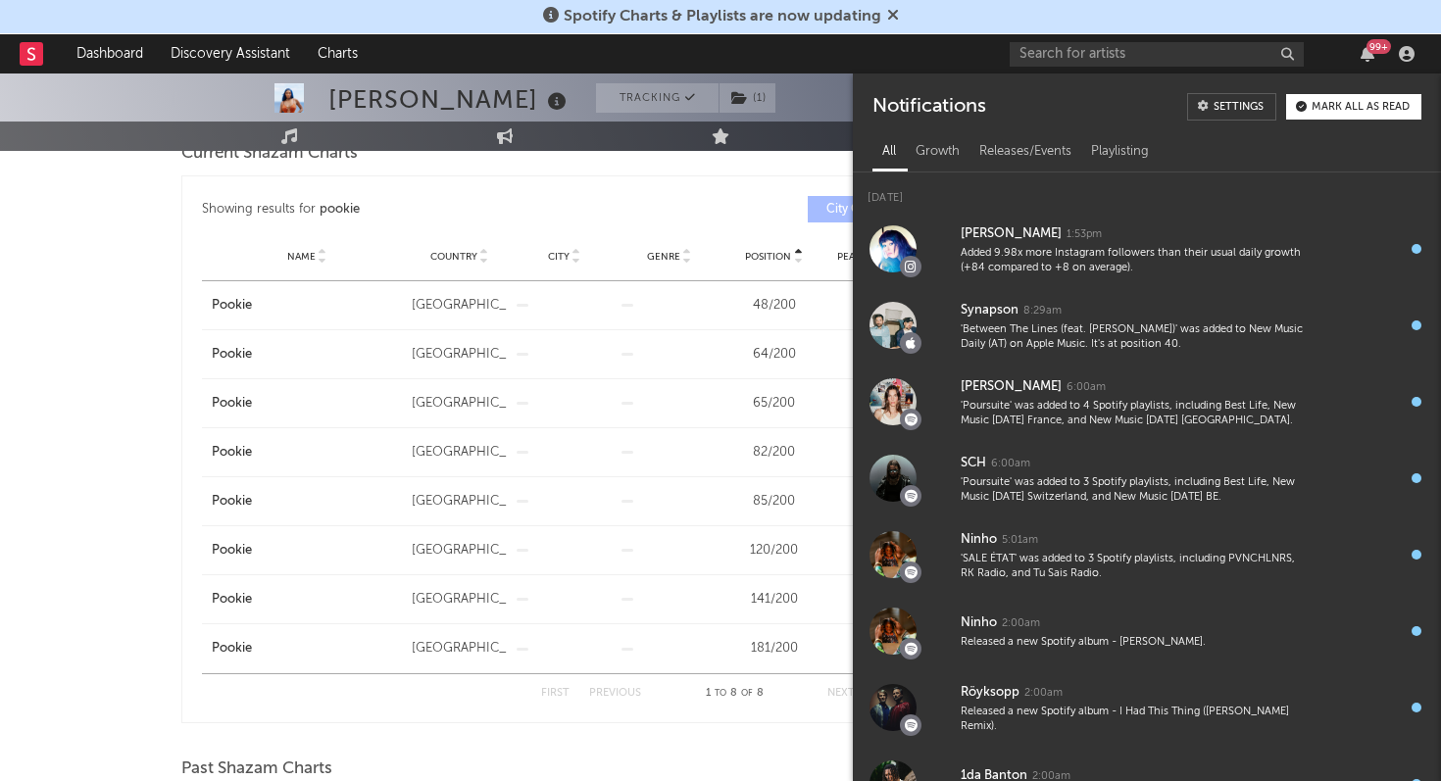
click at [19, 461] on div "[PERSON_NAME] Tracking ( 1 ) [GEOGRAPHIC_DATA] | R&B/Soul Edit Tracking ( 1 ) E…" at bounding box center [720, 661] width 1441 height 1788
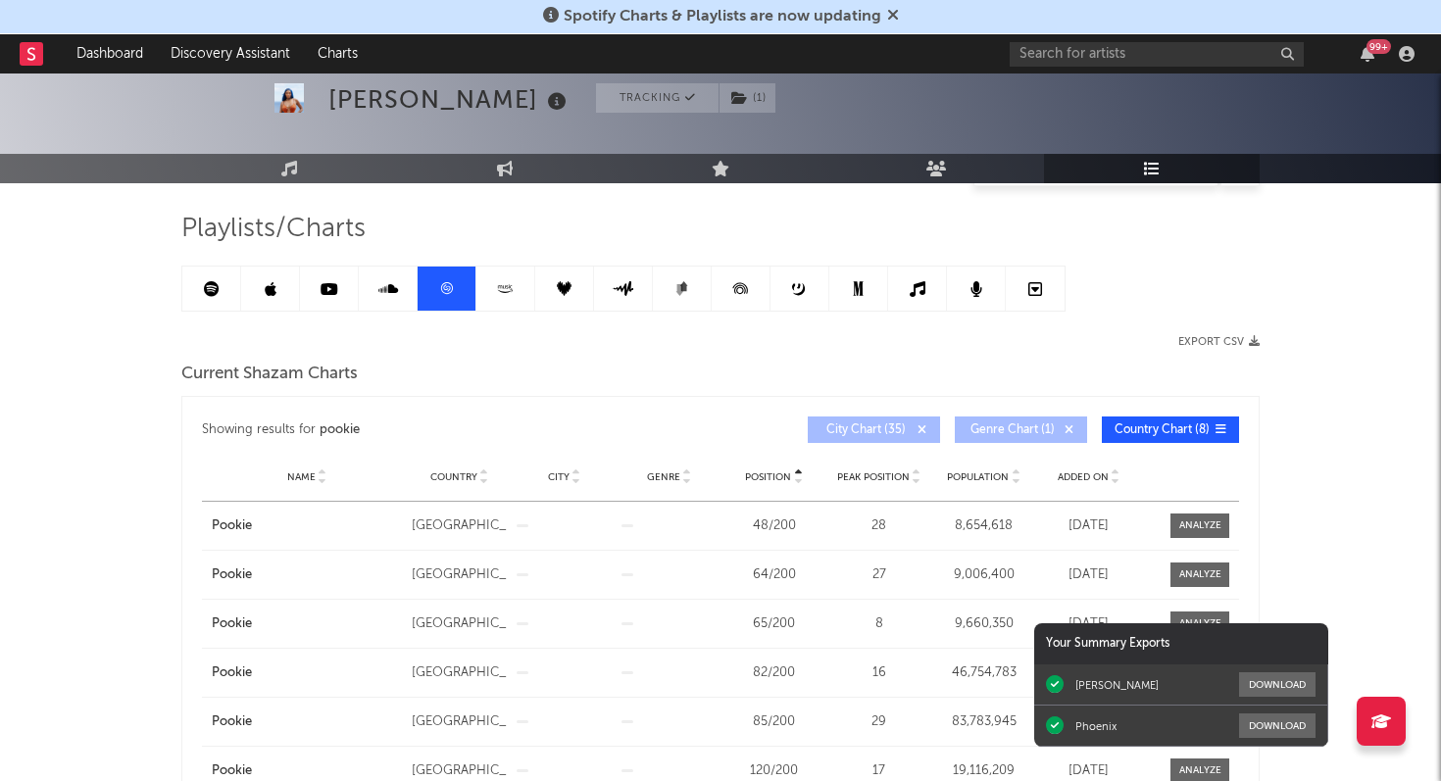
scroll to position [0, 0]
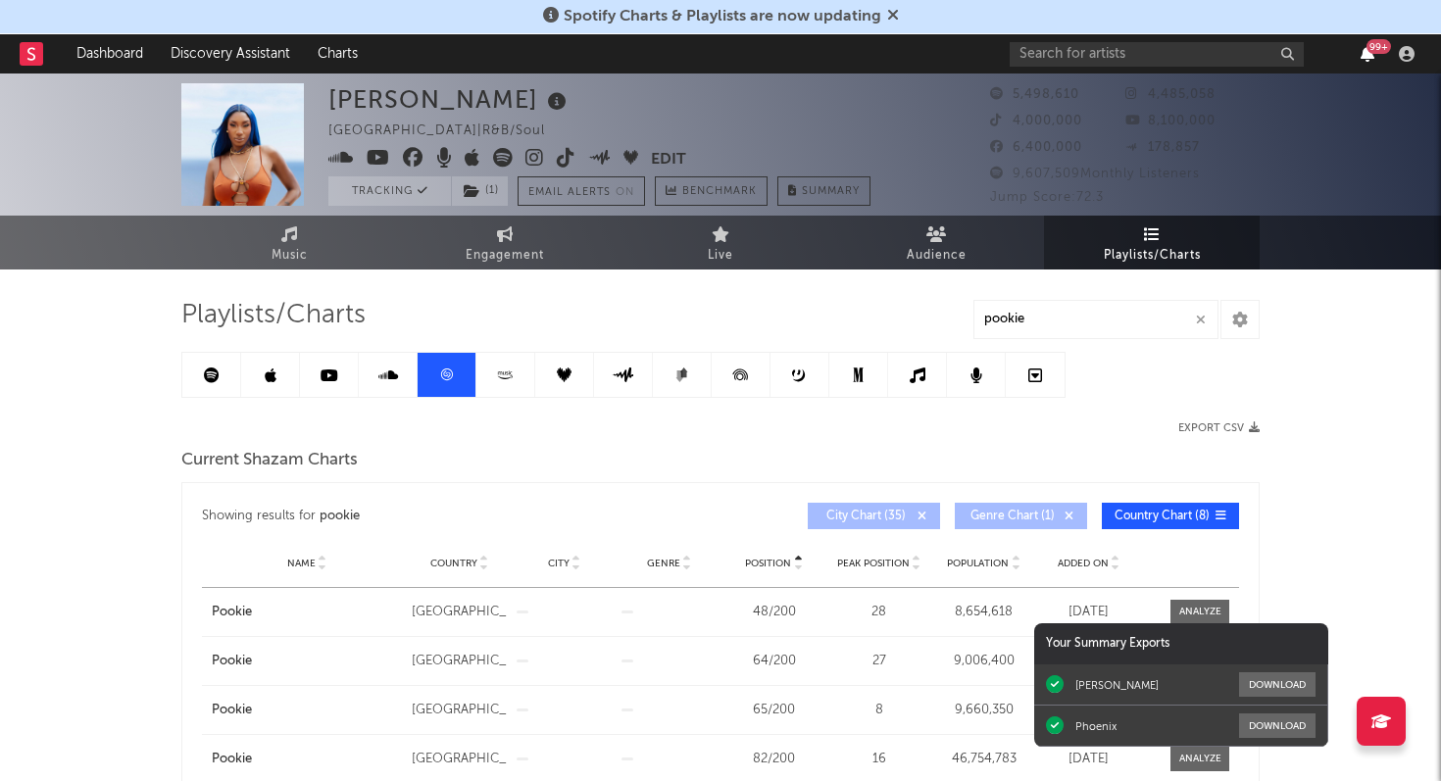
click at [1369, 59] on icon "button" at bounding box center [1367, 54] width 14 height 16
